Goal: Check status: Check status

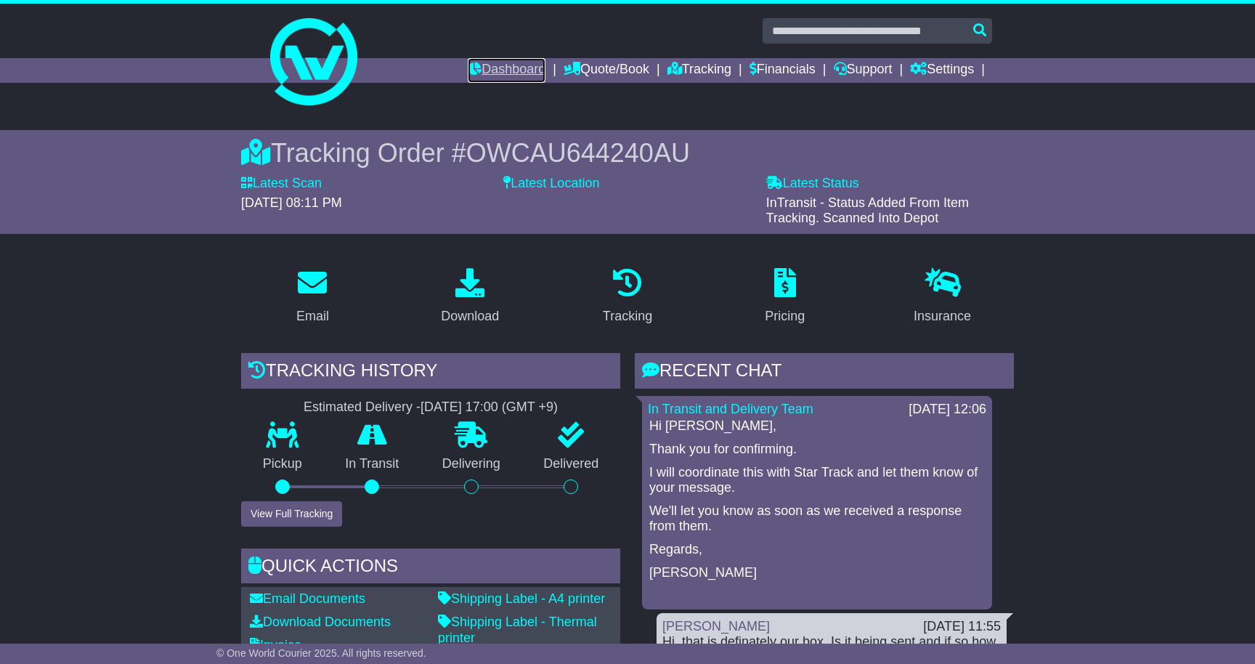
click at [504, 70] on link "Dashboard" at bounding box center [507, 70] width 78 height 25
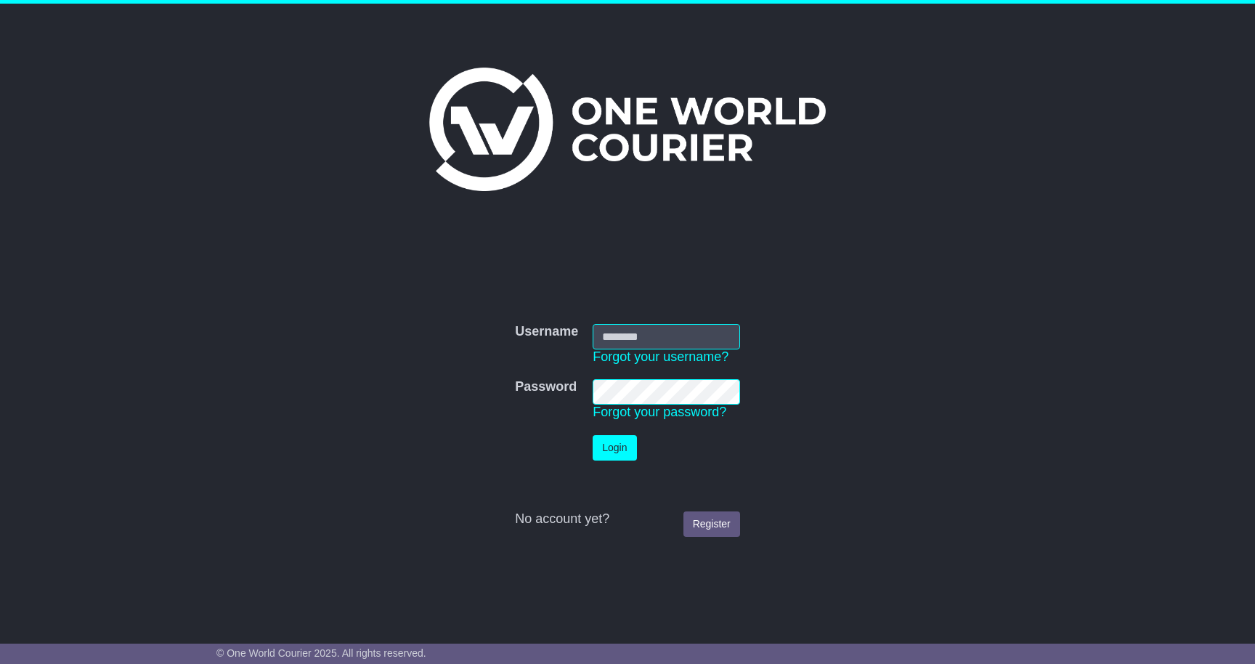
type input "**********"
click at [612, 442] on button "Login" at bounding box center [615, 447] width 44 height 25
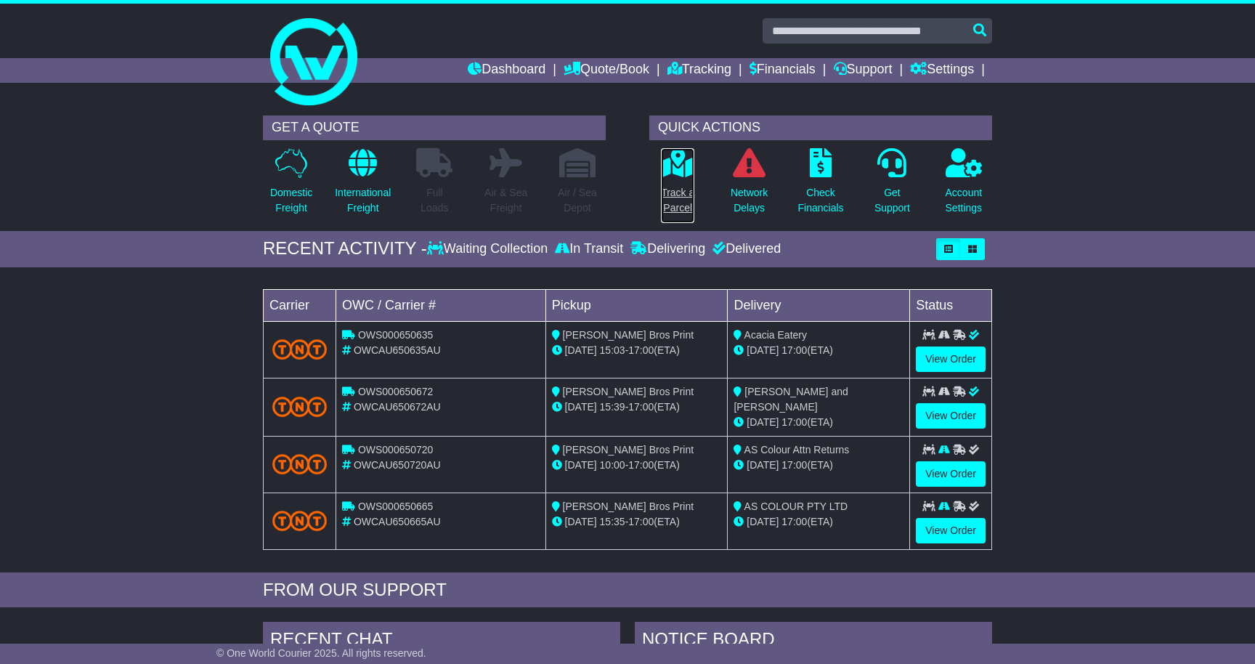
click at [691, 165] on icon at bounding box center [677, 162] width 33 height 29
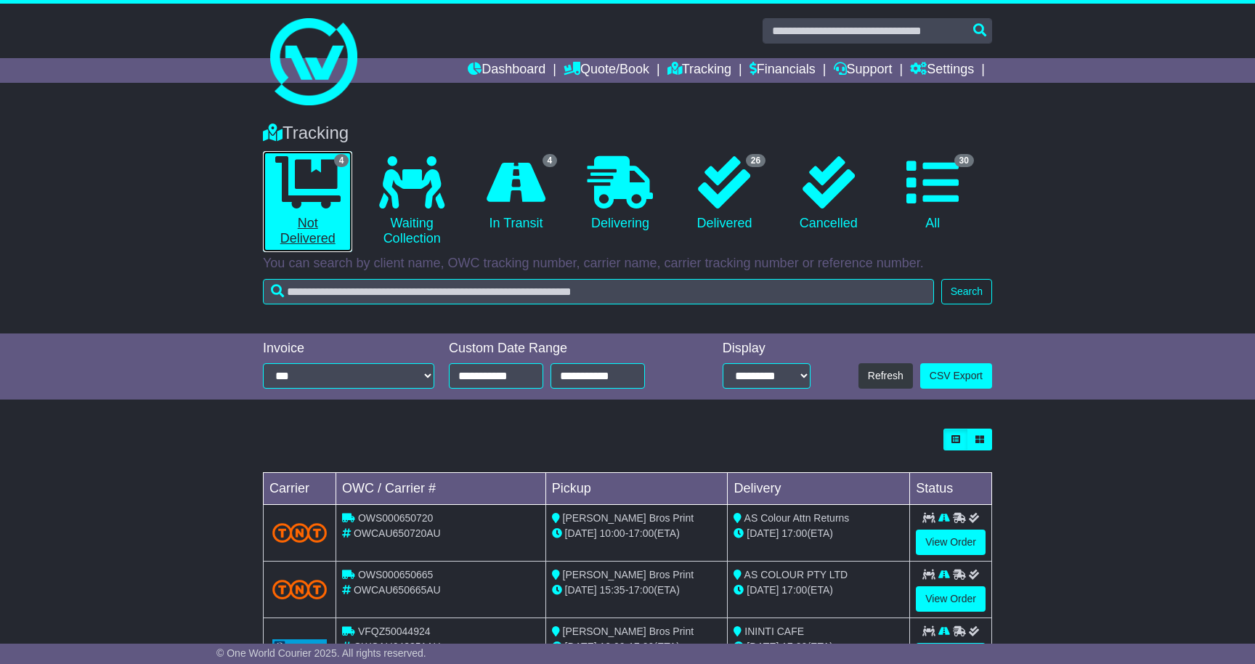
click at [307, 216] on link "4 Not Delivered" at bounding box center [307, 201] width 89 height 101
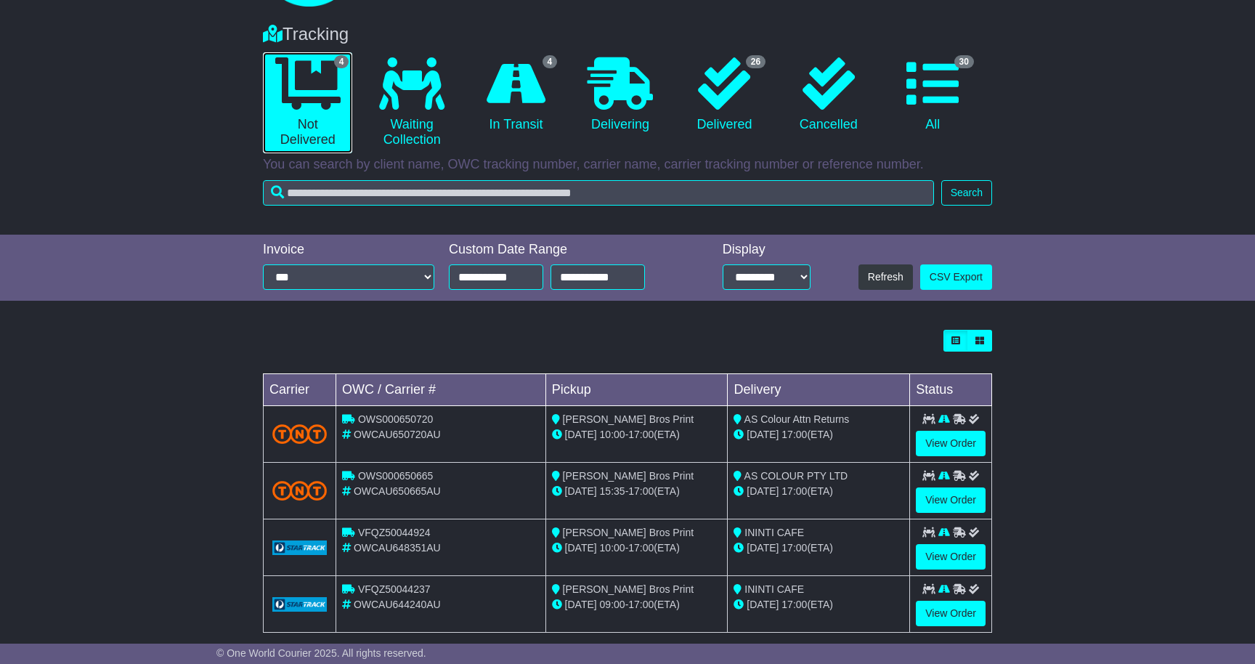
scroll to position [119, 0]
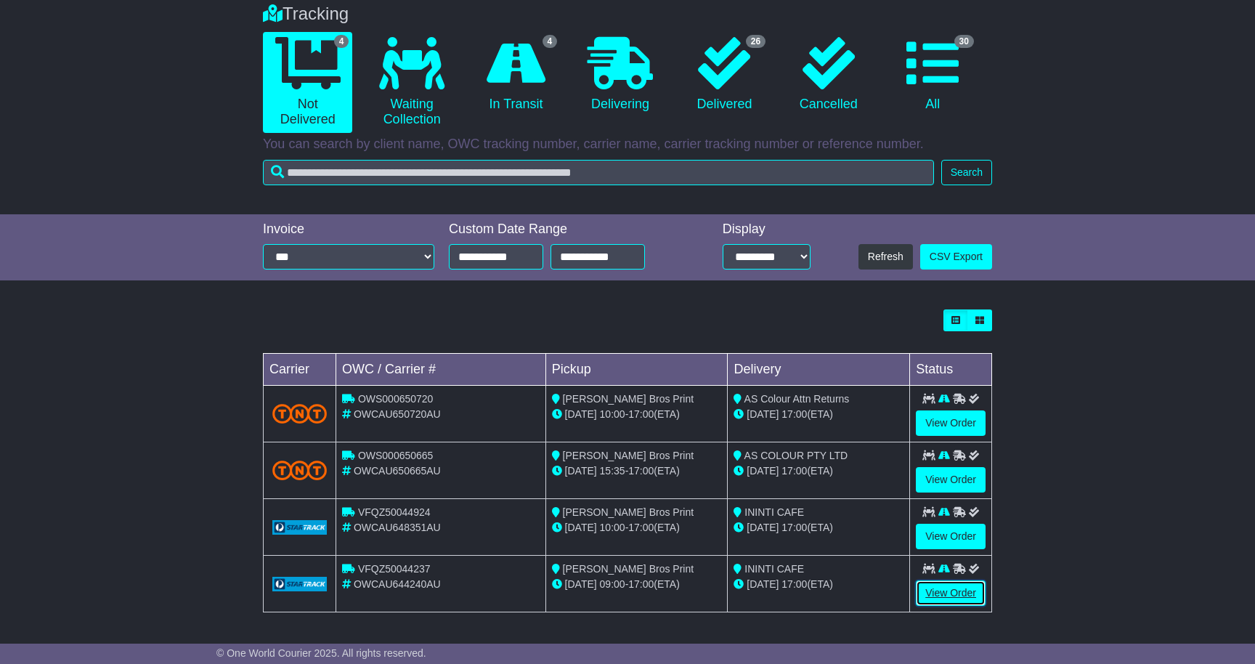
click at [945, 590] on link "View Order" at bounding box center [951, 592] width 70 height 25
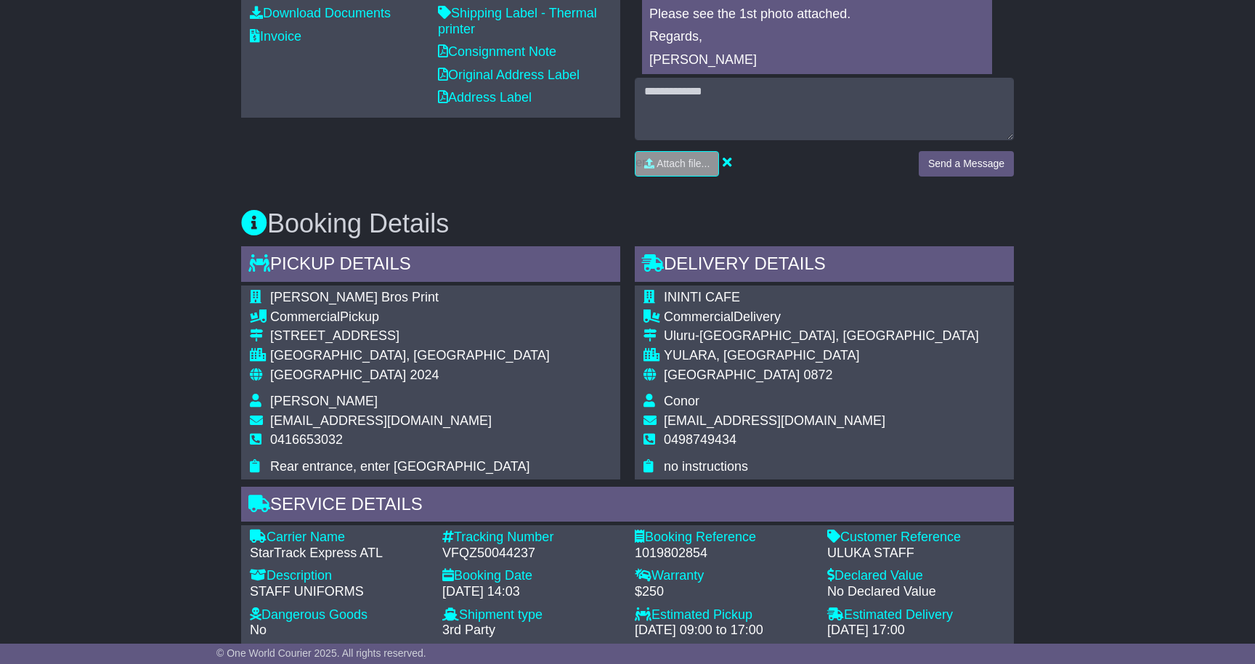
scroll to position [609, 0]
